Goal: Transaction & Acquisition: Purchase product/service

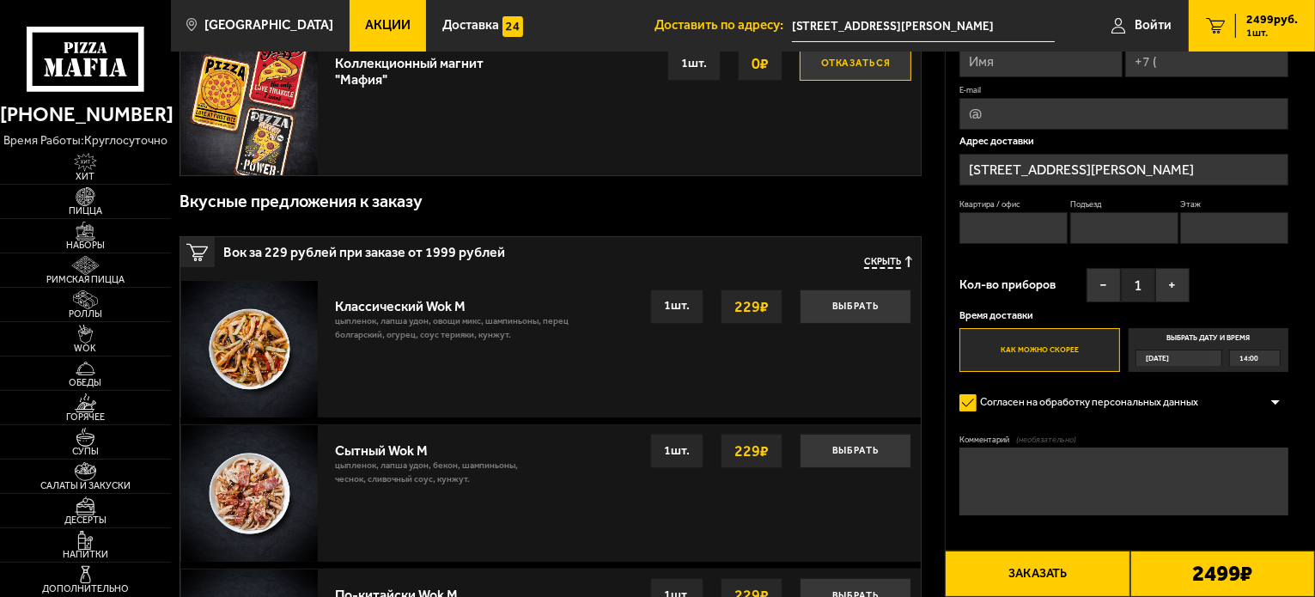
scroll to position [515, 0]
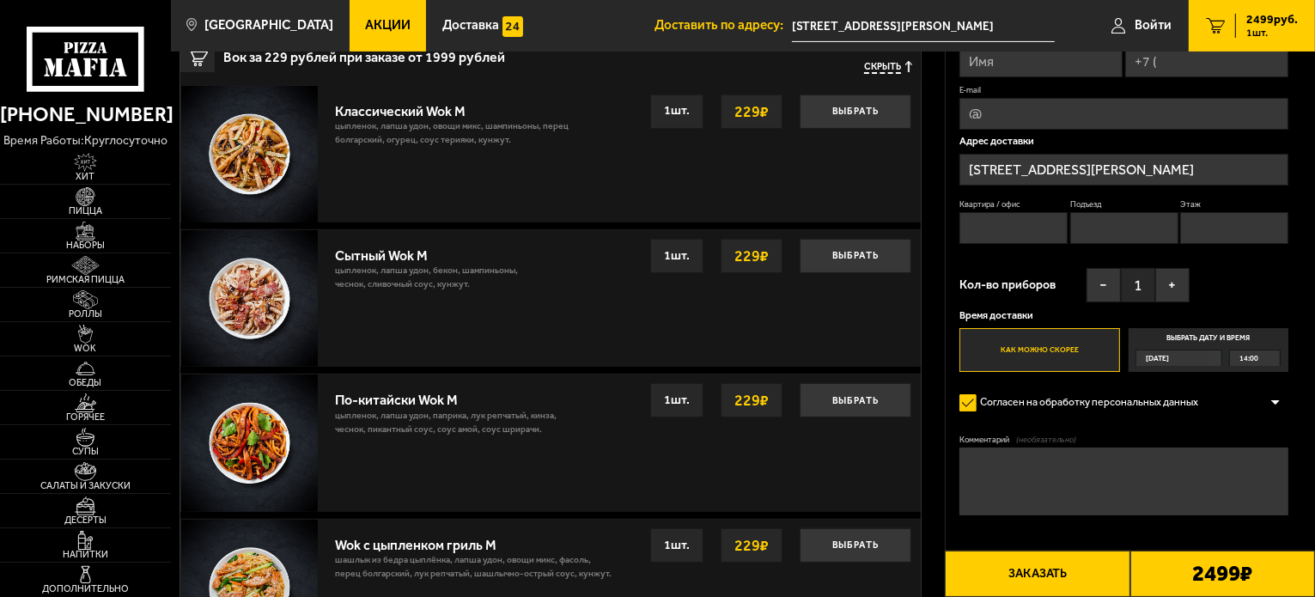
click at [1250, 576] on b "2499 ₽" at bounding box center [1222, 574] width 60 height 22
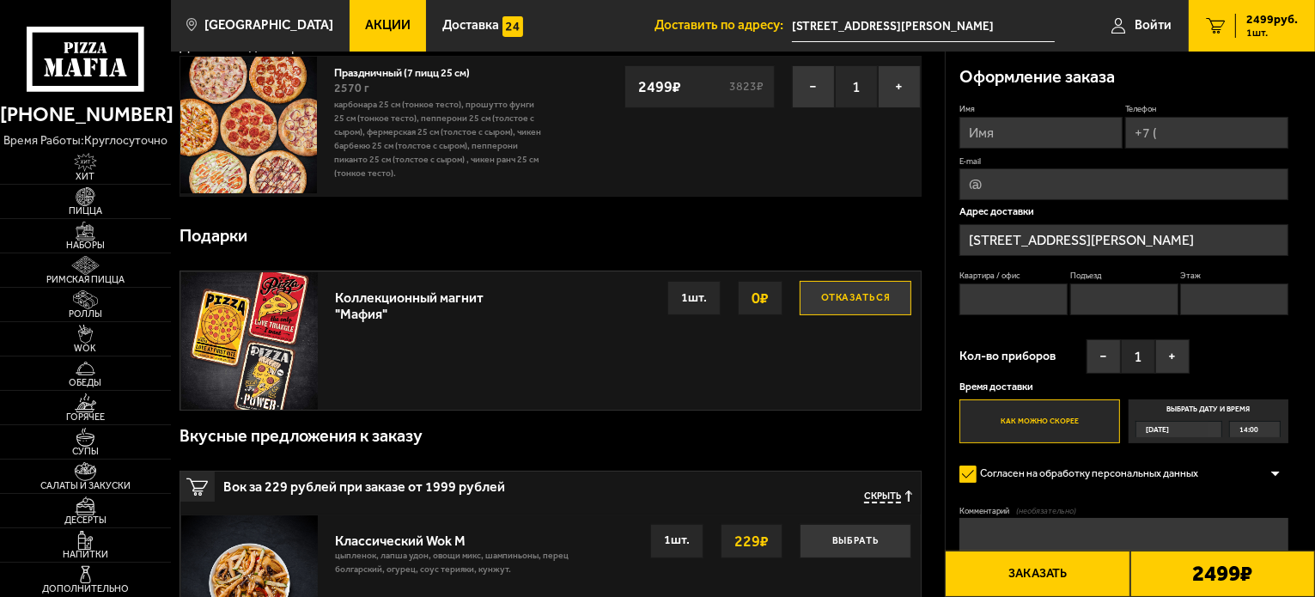
scroll to position [0, 0]
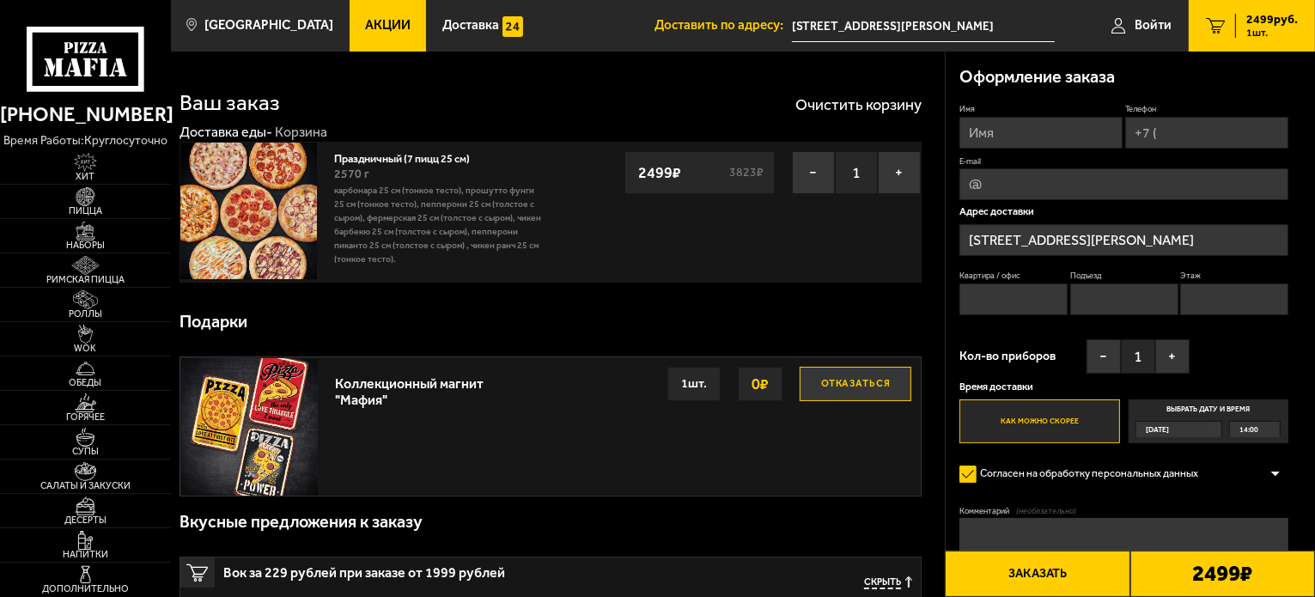
click at [433, 222] on p "Карбонара 25 см (тонкое тесто), Прошутто Фунги 25 см (тонкое тесто), Пепперони …" at bounding box center [438, 225] width 208 height 82
click at [369, 160] on link "Праздничный (7 пицц 25 см)" at bounding box center [408, 156] width 149 height 17
click at [381, 157] on link "Праздничный (7 пицц 25 см)" at bounding box center [408, 156] width 149 height 17
click at [369, 19] on span "Акции" at bounding box center [388, 25] width 46 height 13
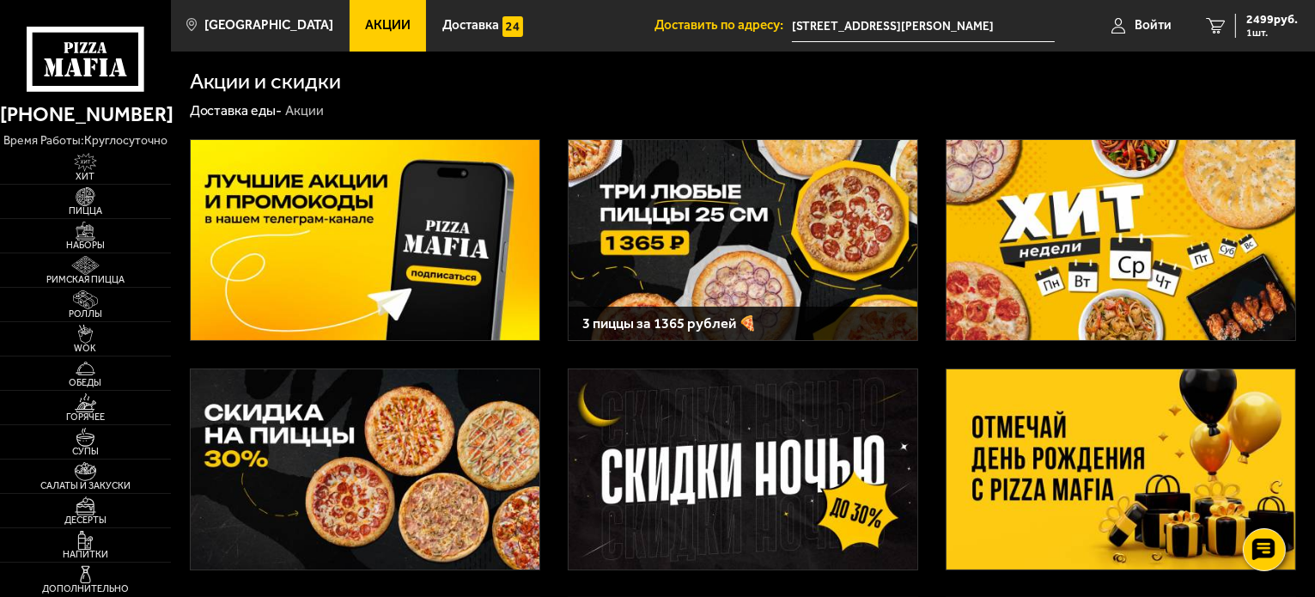
click at [1101, 243] on img at bounding box center [1121, 240] width 349 height 200
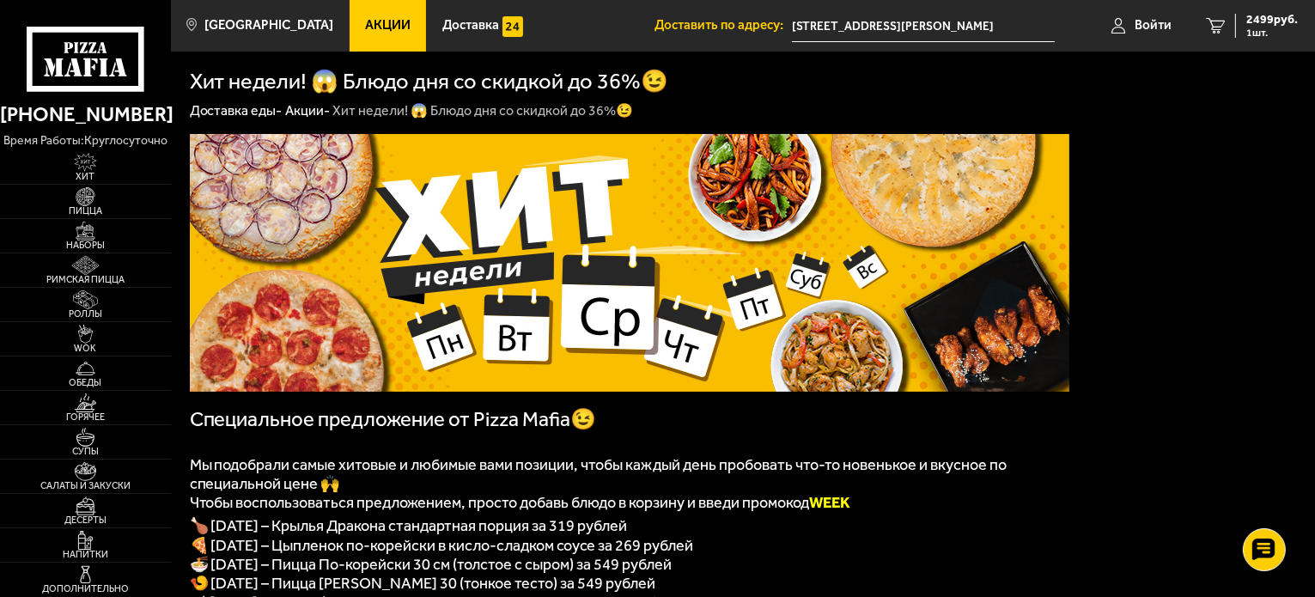
click at [367, 24] on span "Акции" at bounding box center [388, 25] width 46 height 13
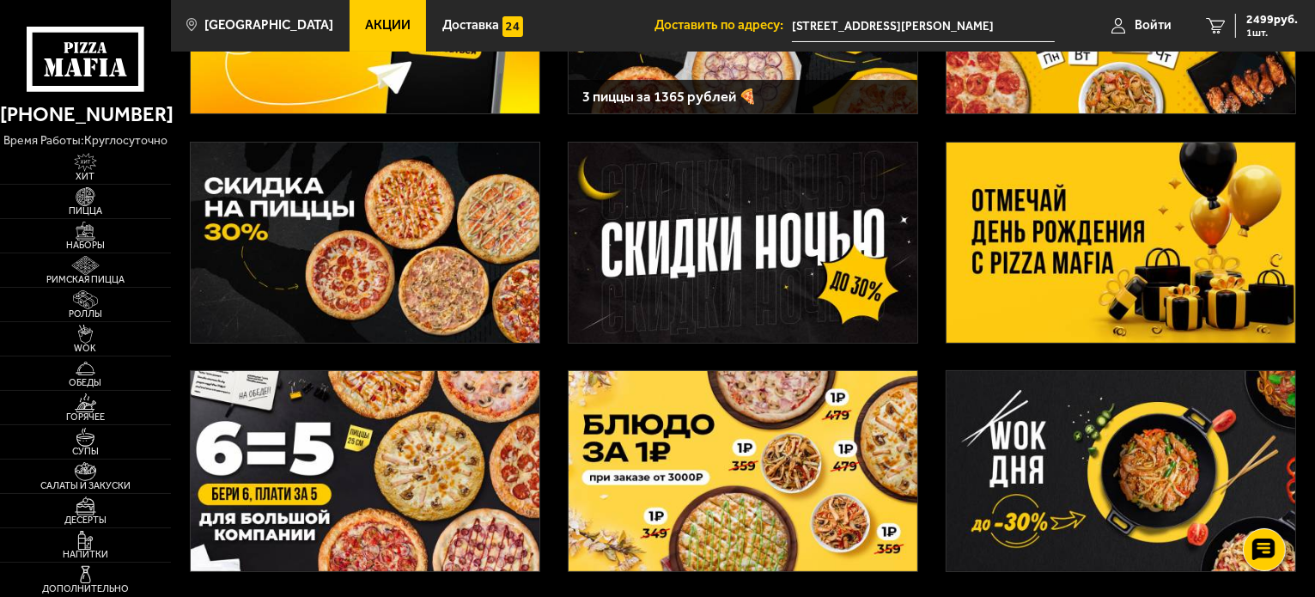
scroll to position [258, 0]
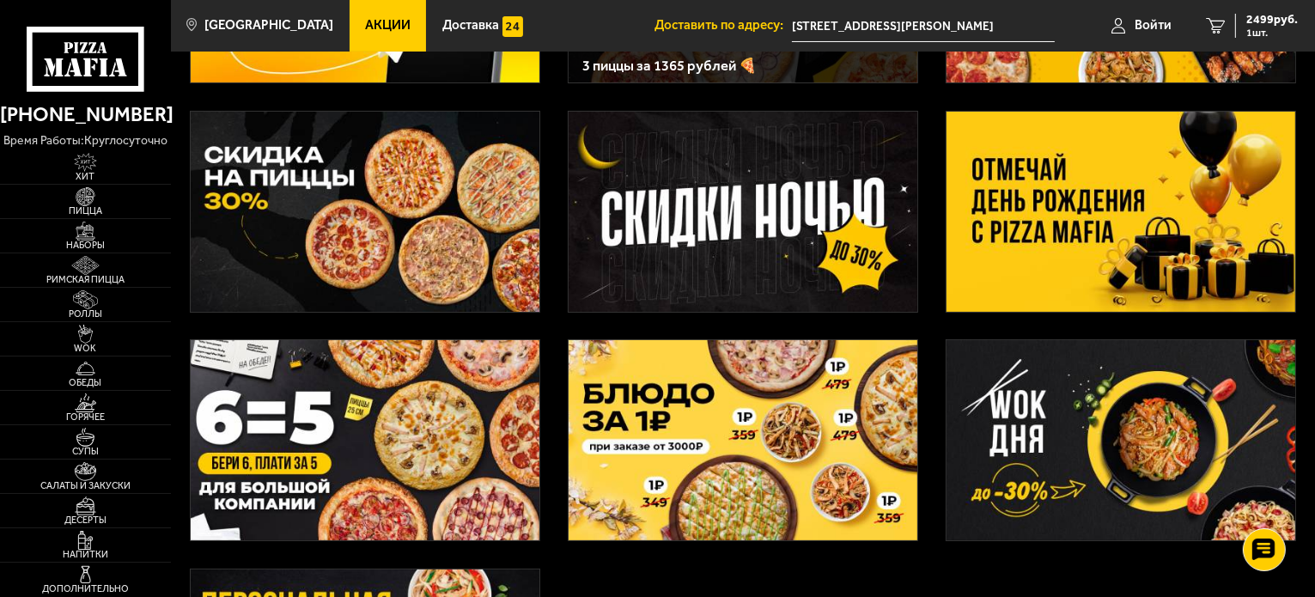
click at [414, 181] on img at bounding box center [365, 212] width 349 height 200
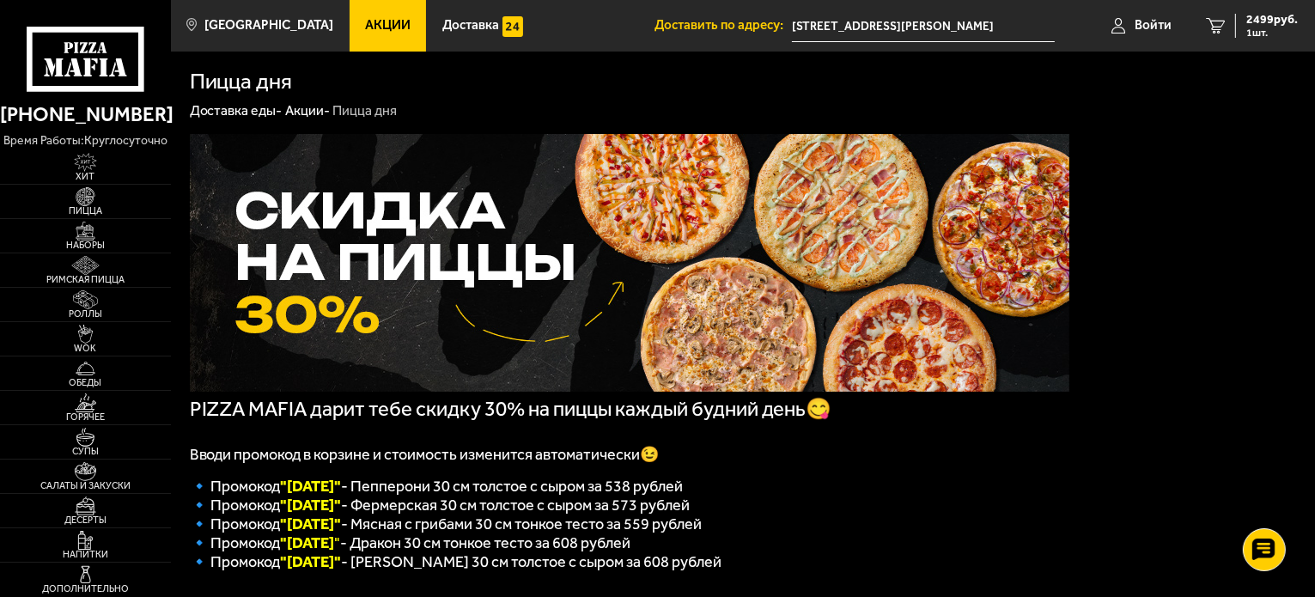
click at [366, 30] on span "Акции" at bounding box center [388, 25] width 46 height 13
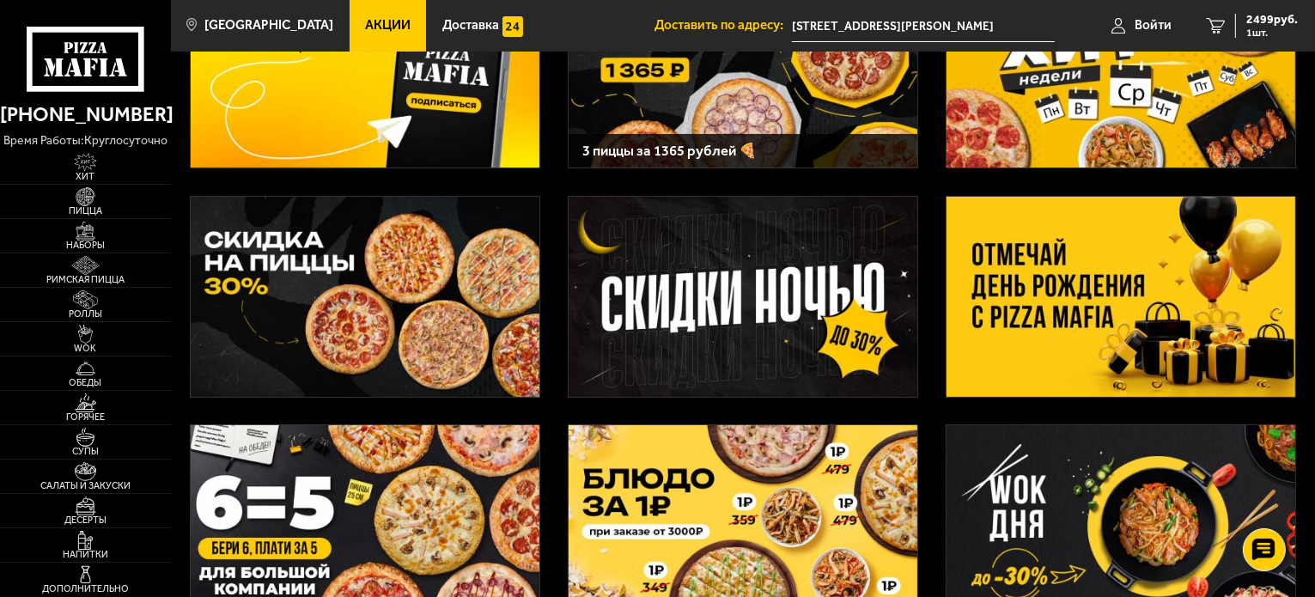
scroll to position [258, 0]
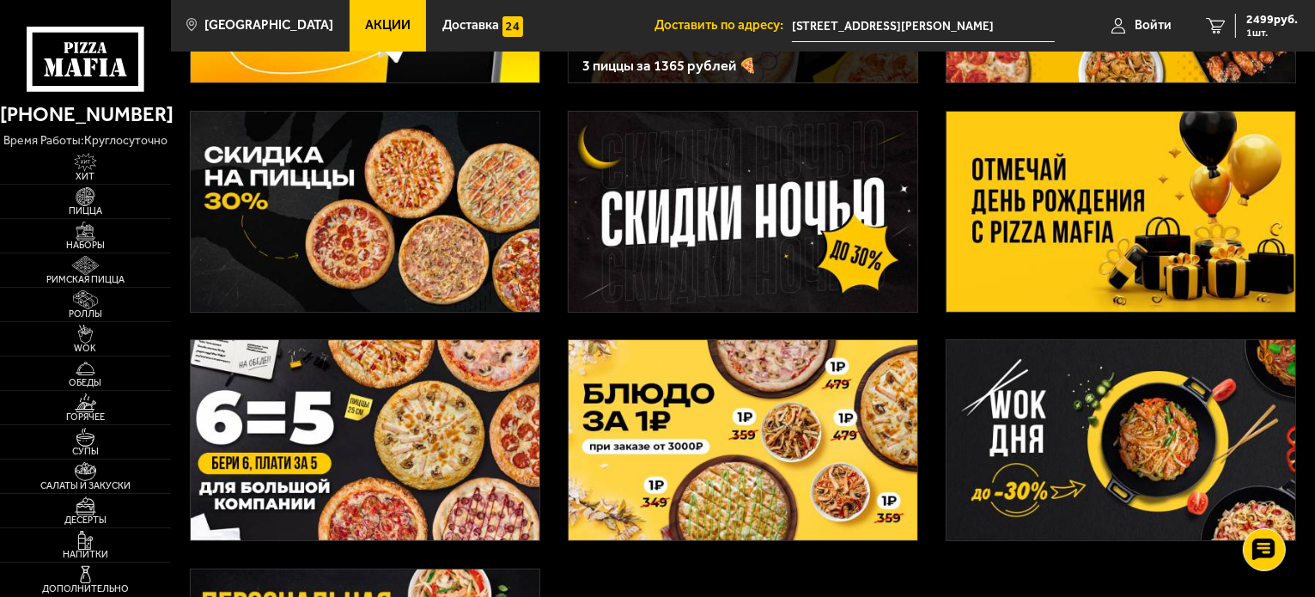
click at [1035, 191] on img at bounding box center [1121, 212] width 349 height 200
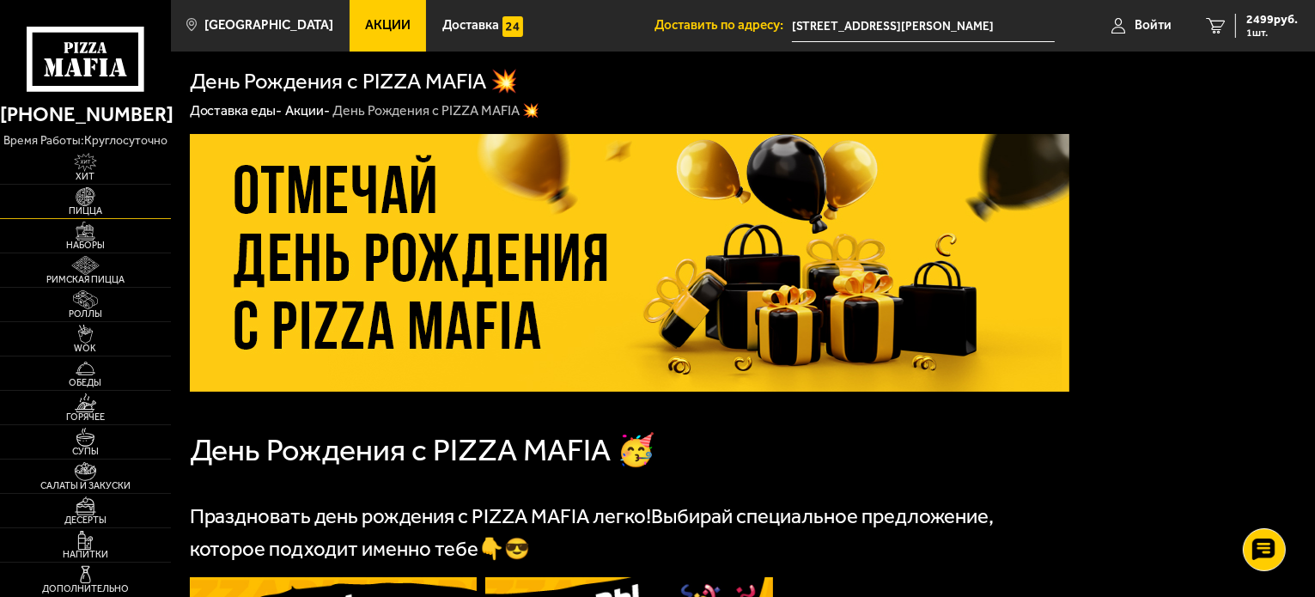
click at [91, 203] on img at bounding box center [85, 196] width 52 height 19
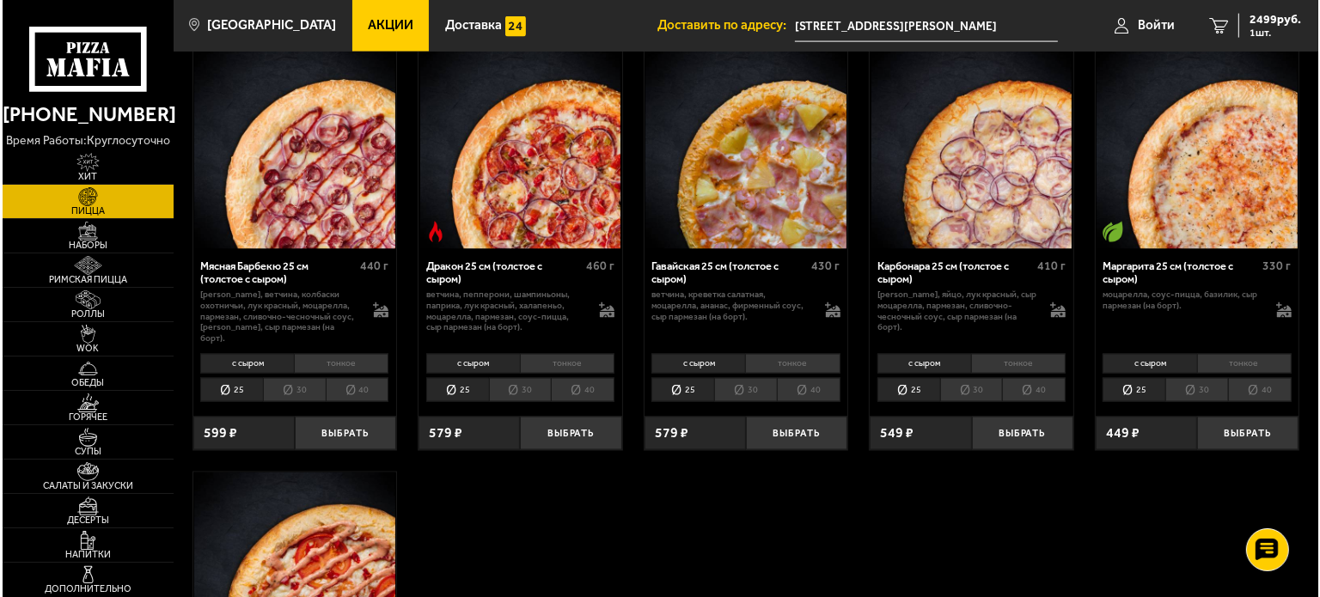
scroll to position [2674, 0]
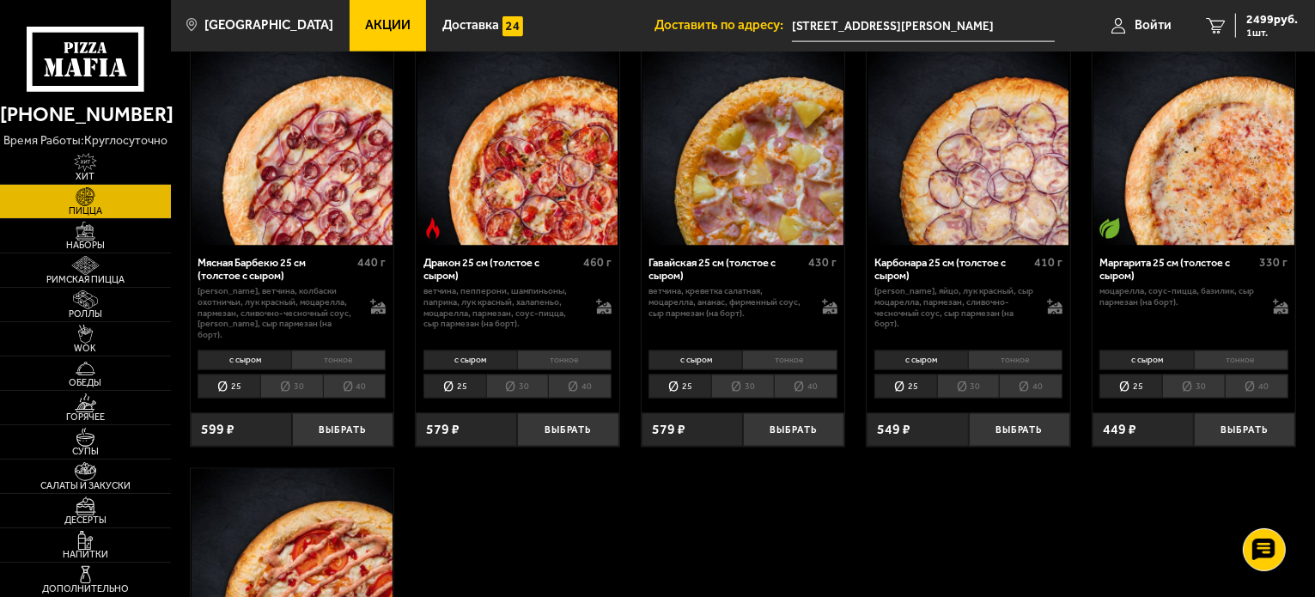
click at [911, 265] on div "Карбонара 25 см (толстое с сыром)" at bounding box center [952, 269] width 155 height 27
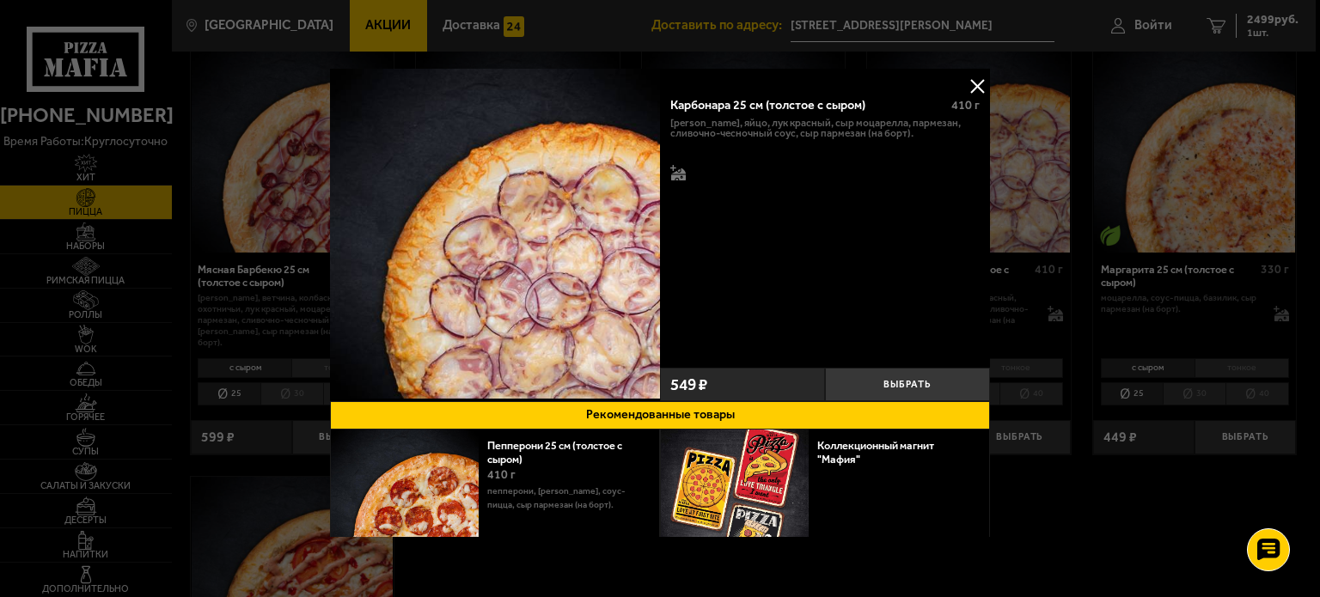
click at [970, 88] on button at bounding box center [977, 86] width 26 height 26
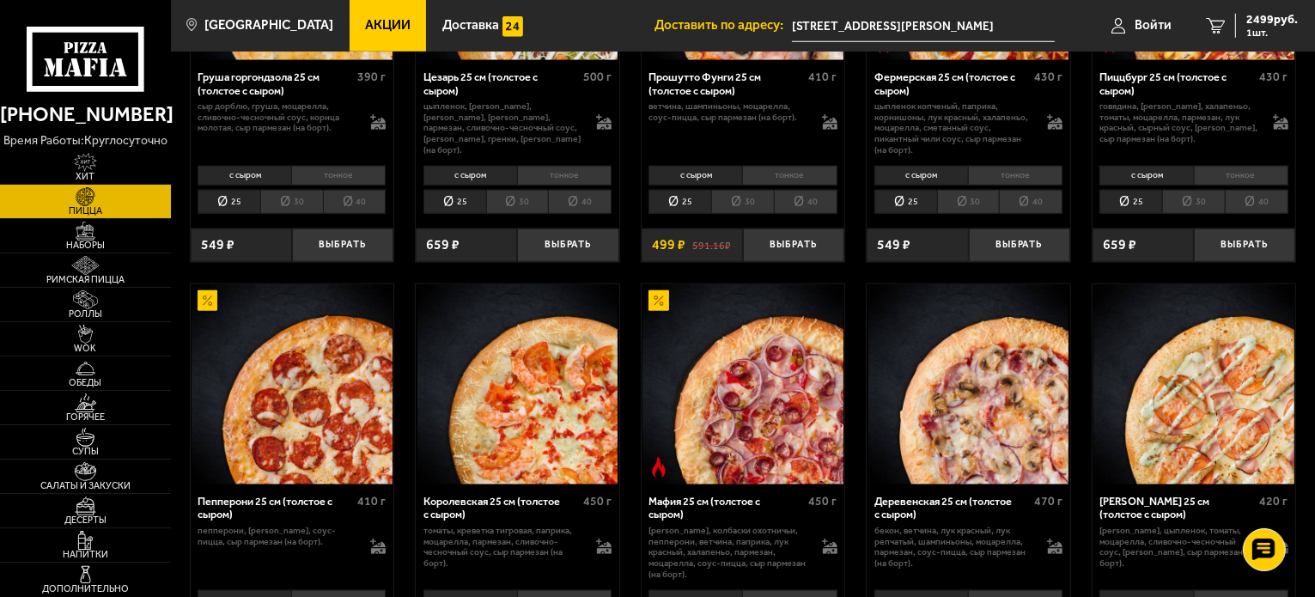
scroll to position [1557, 0]
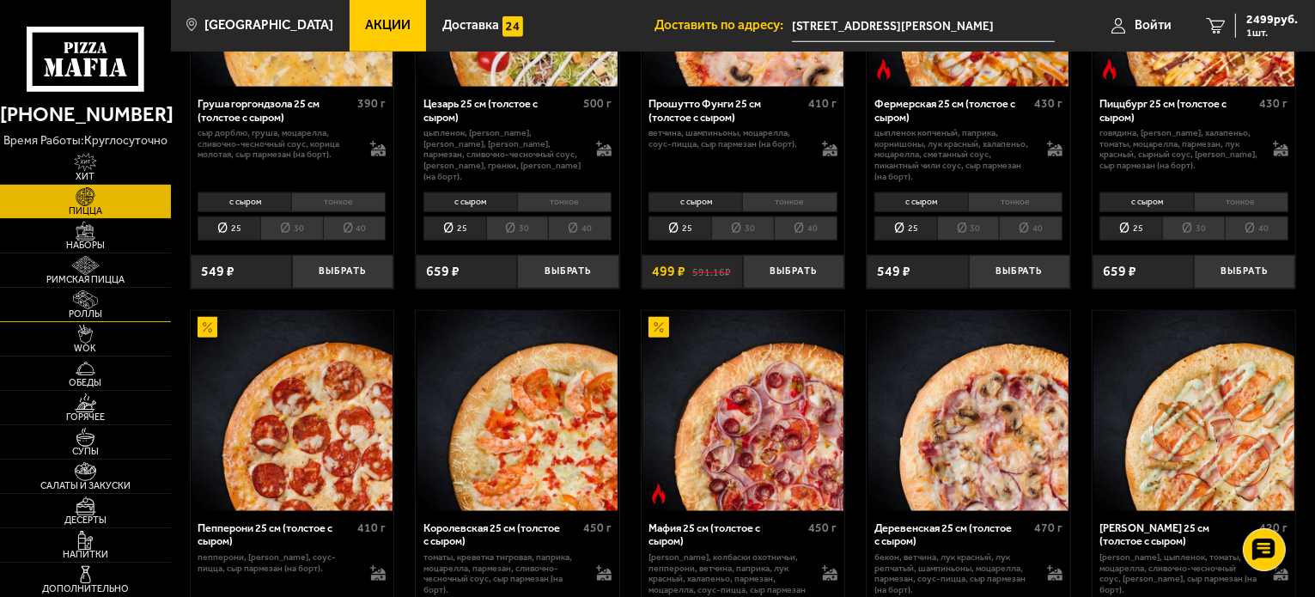
click at [102, 310] on span "Роллы" at bounding box center [85, 313] width 171 height 9
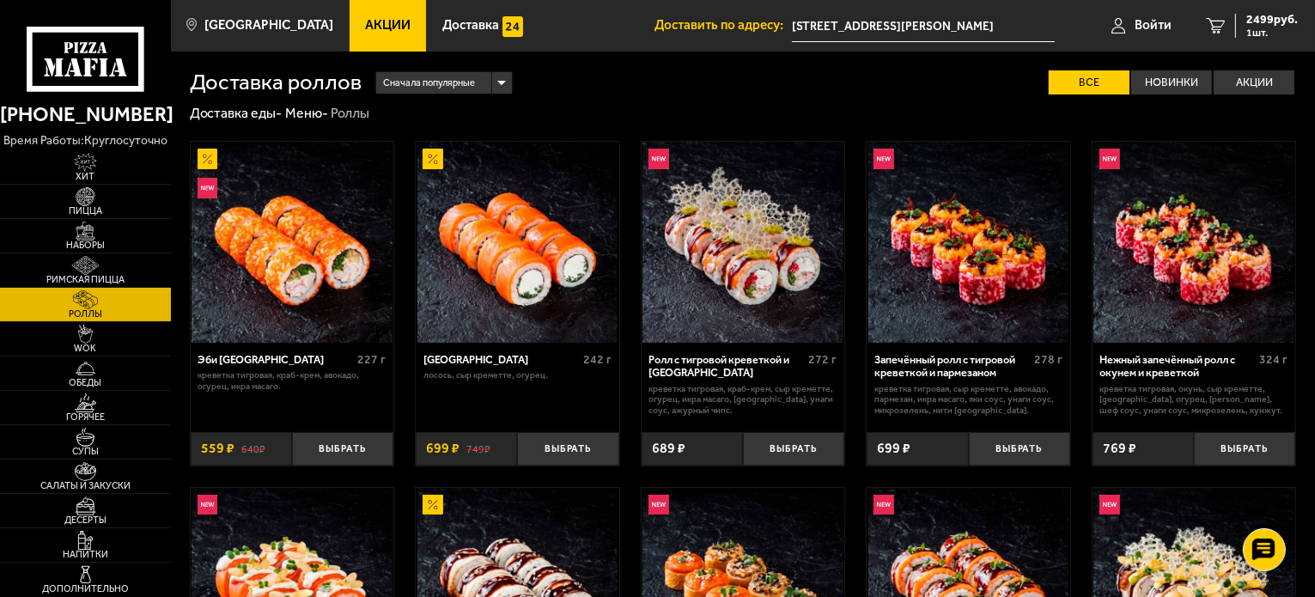
click at [365, 19] on span "Акции" at bounding box center [388, 25] width 46 height 13
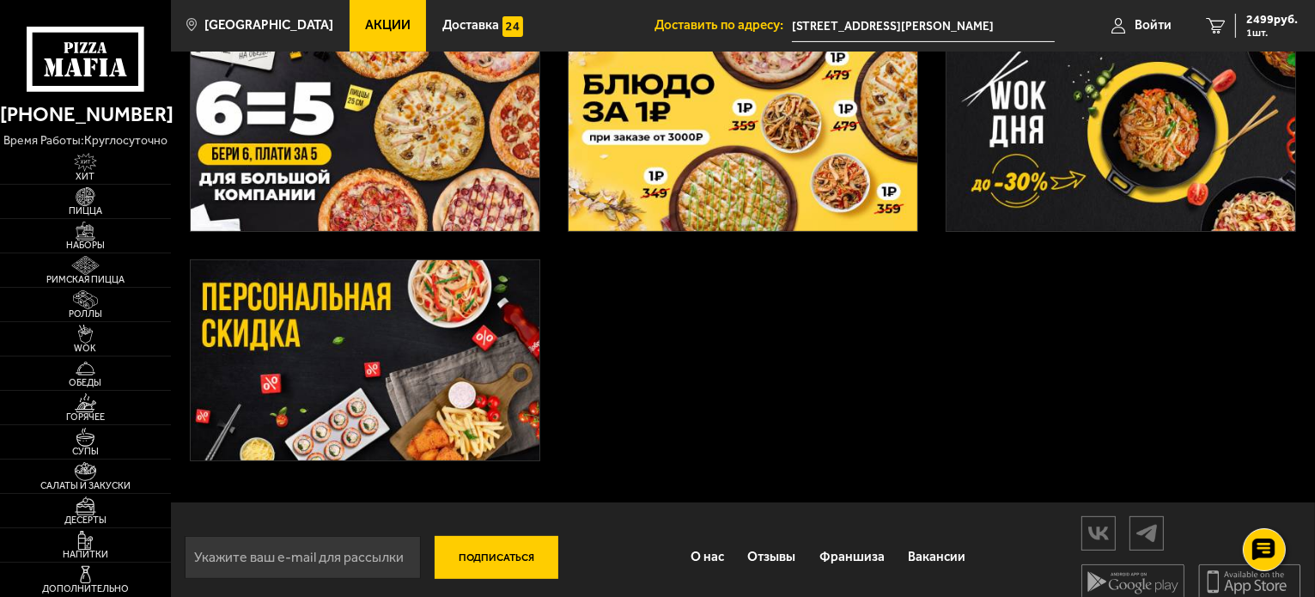
scroll to position [584, 0]
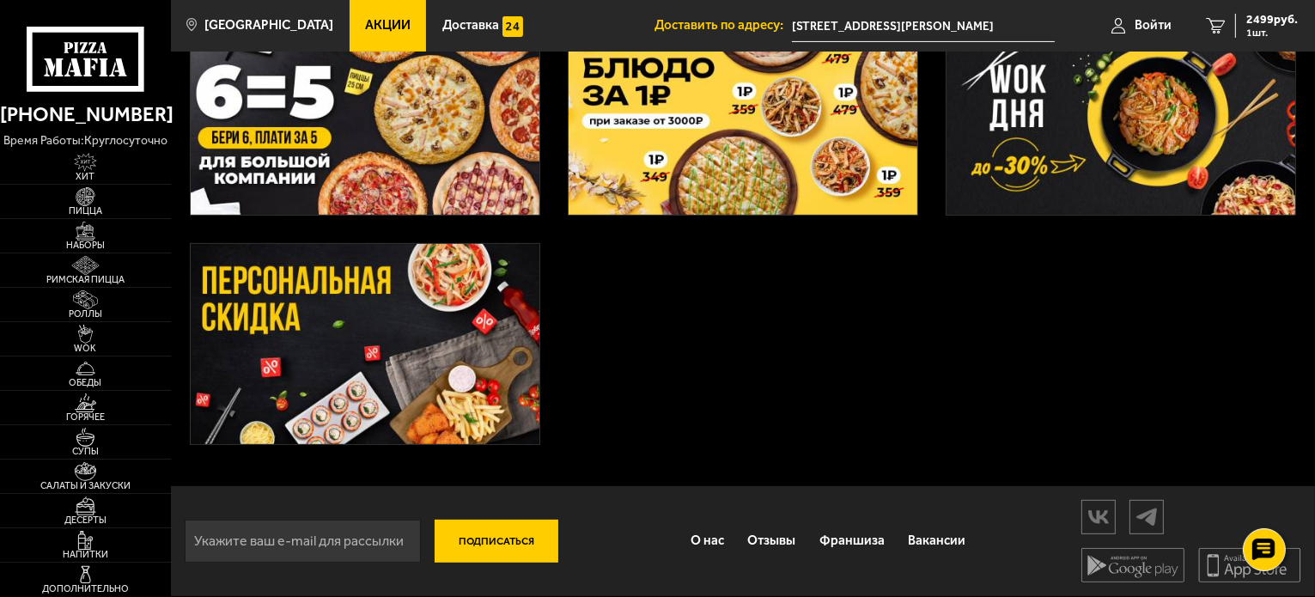
click at [418, 322] on img at bounding box center [365, 344] width 349 height 200
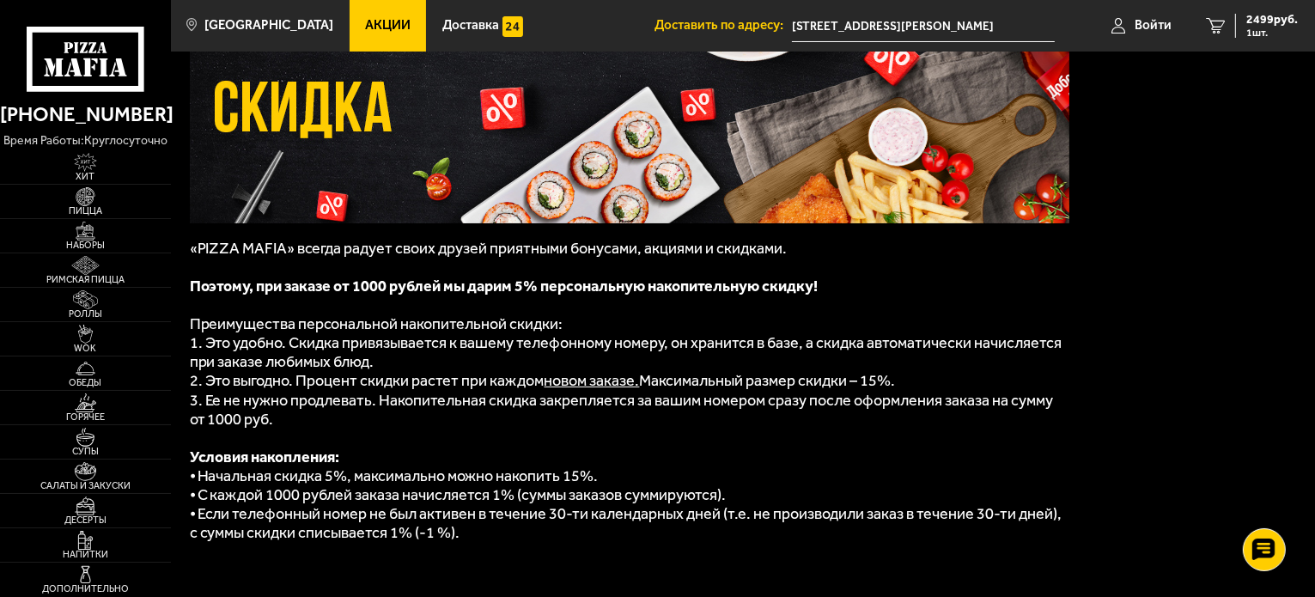
scroll to position [281, 0]
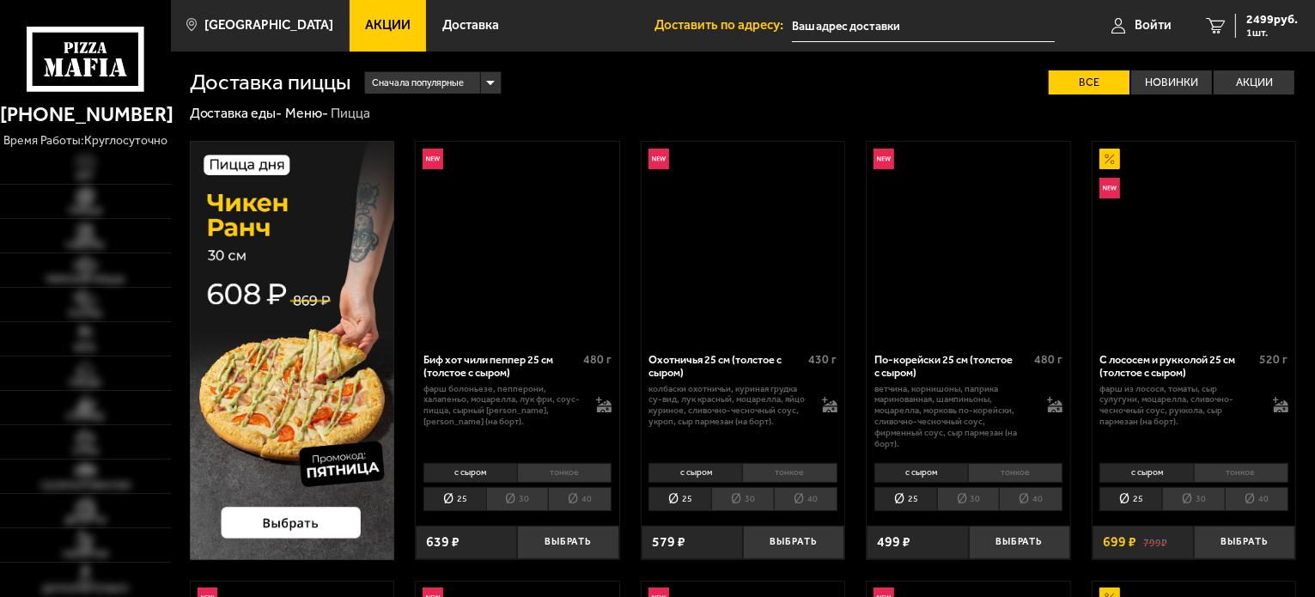
type input "[STREET_ADDRESS][PERSON_NAME]"
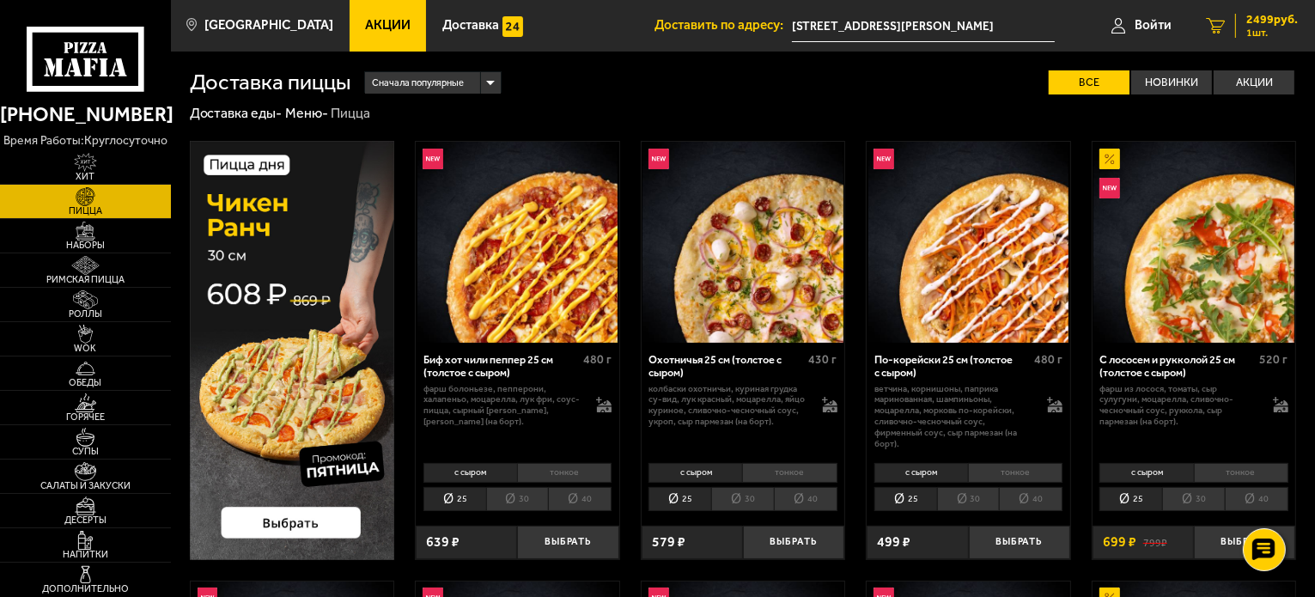
click at [1275, 25] on span "2499 руб." at bounding box center [1273, 20] width 52 height 12
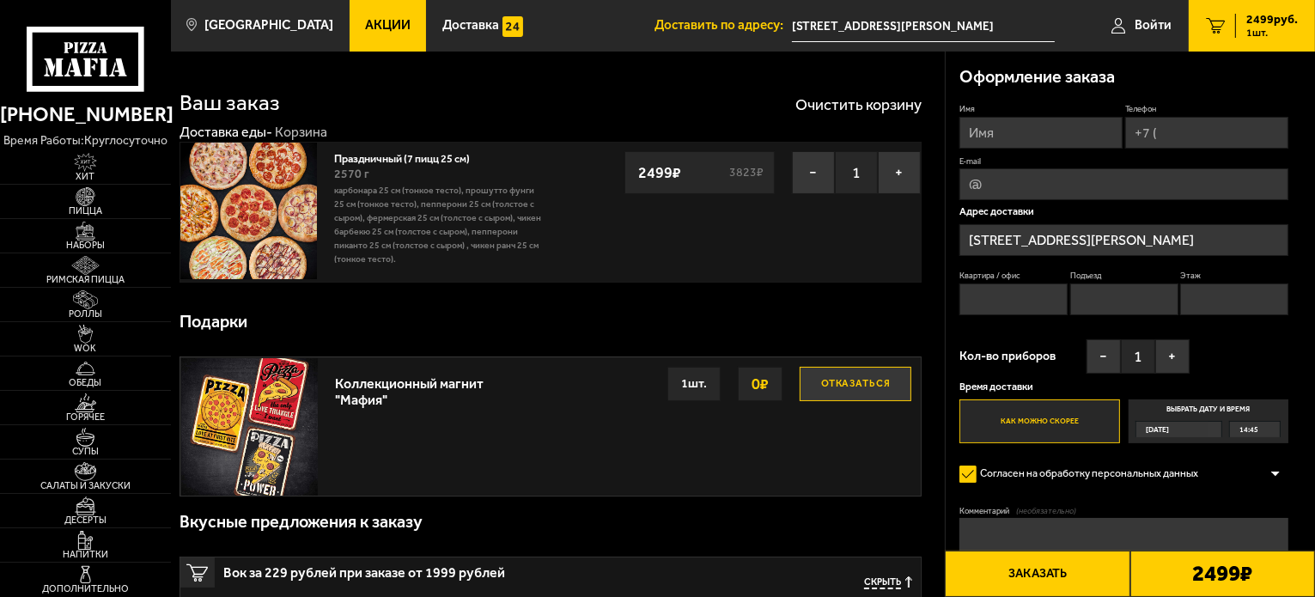
click at [365, 32] on span "Акции" at bounding box center [388, 25] width 46 height 13
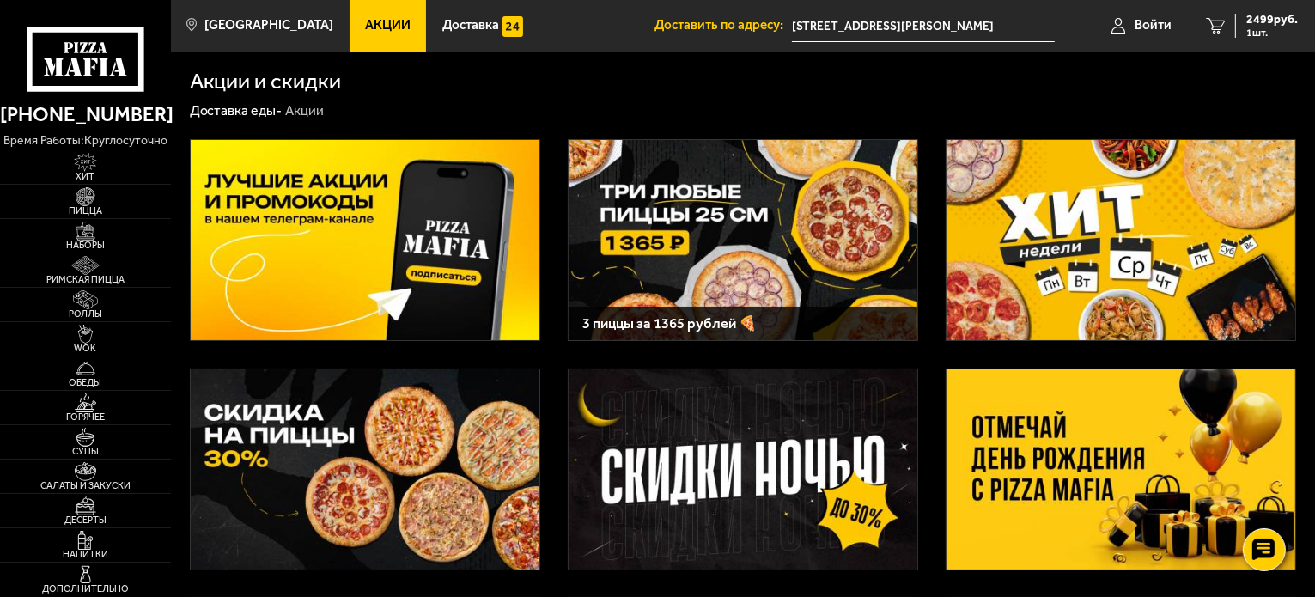
click at [1072, 425] on img at bounding box center [1121, 469] width 349 height 200
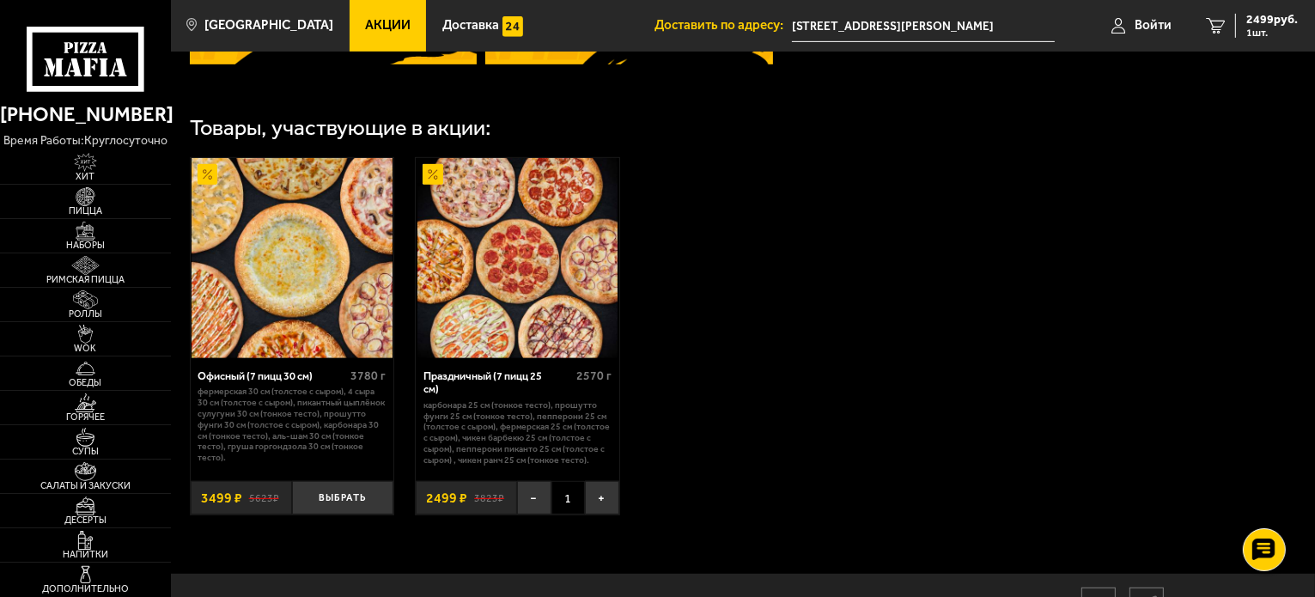
scroll to position [945, 0]
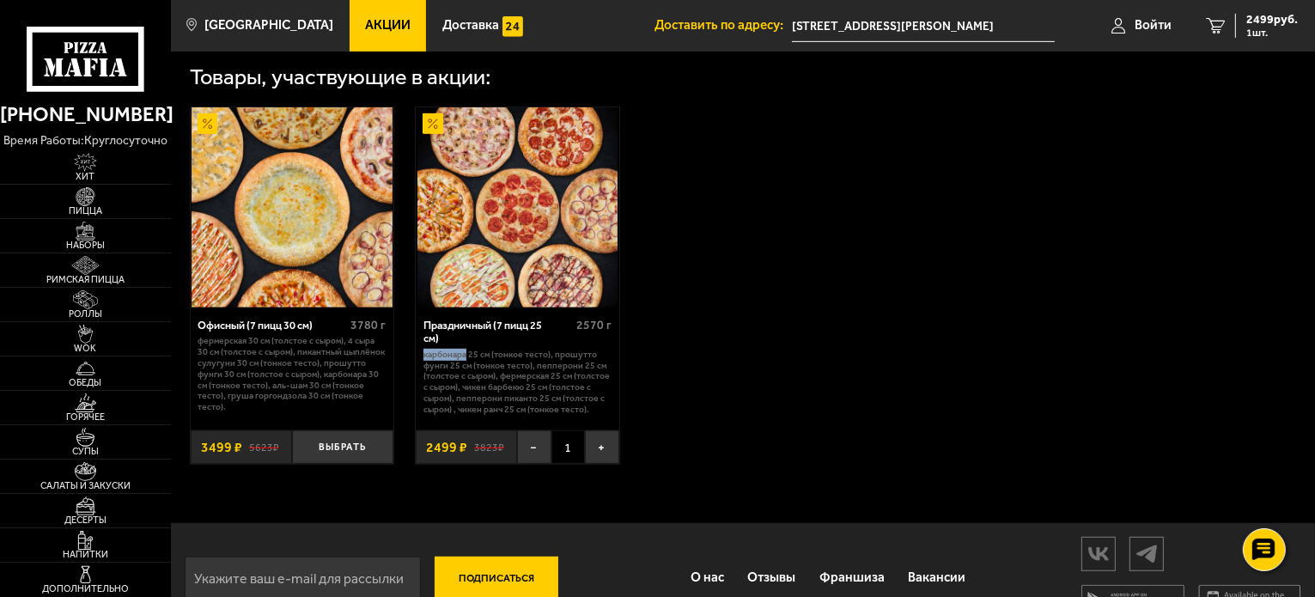
drag, startPoint x: 423, startPoint y: 360, endPoint x: 467, endPoint y: 358, distance: 44.7
click at [467, 358] on p "Карбонара 25 см (тонкое тесто), Прошутто Фунги 25 см (тонкое тесто), Пепперони …" at bounding box center [518, 383] width 188 height 66
copy p "Карбонара"
